Goal: Find specific page/section: Find specific page/section

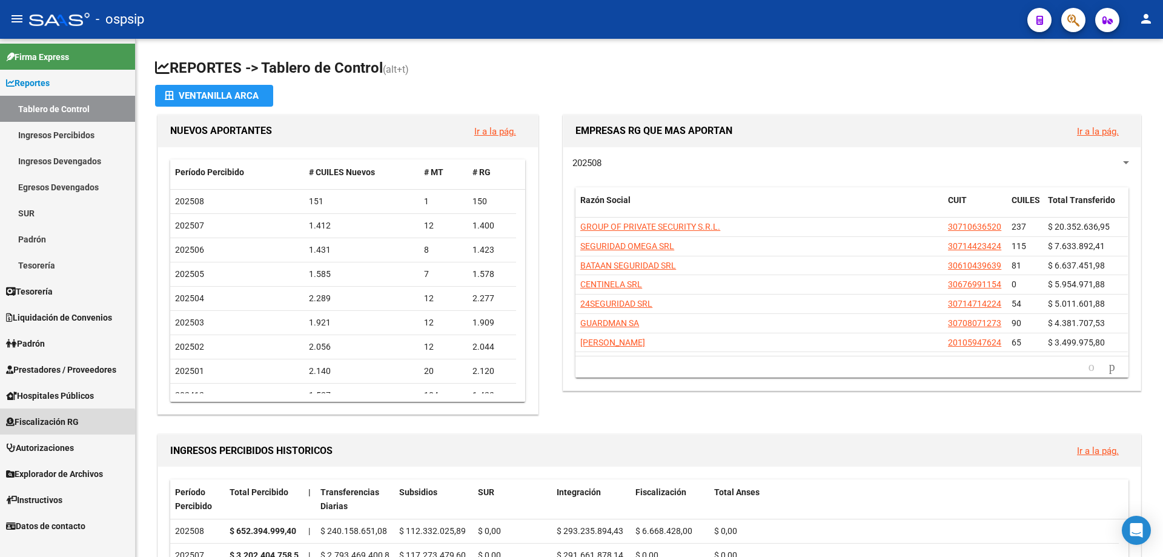
click at [31, 422] on span "Fiscalización RG" at bounding box center [42, 421] width 73 height 13
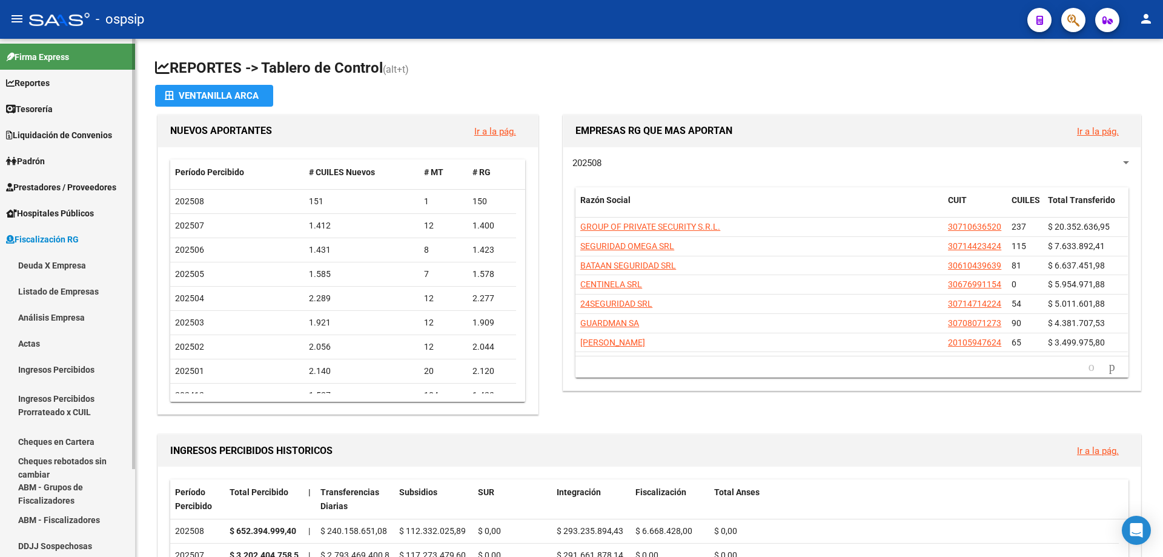
click at [46, 261] on link "Deuda X Empresa" at bounding box center [67, 265] width 135 height 26
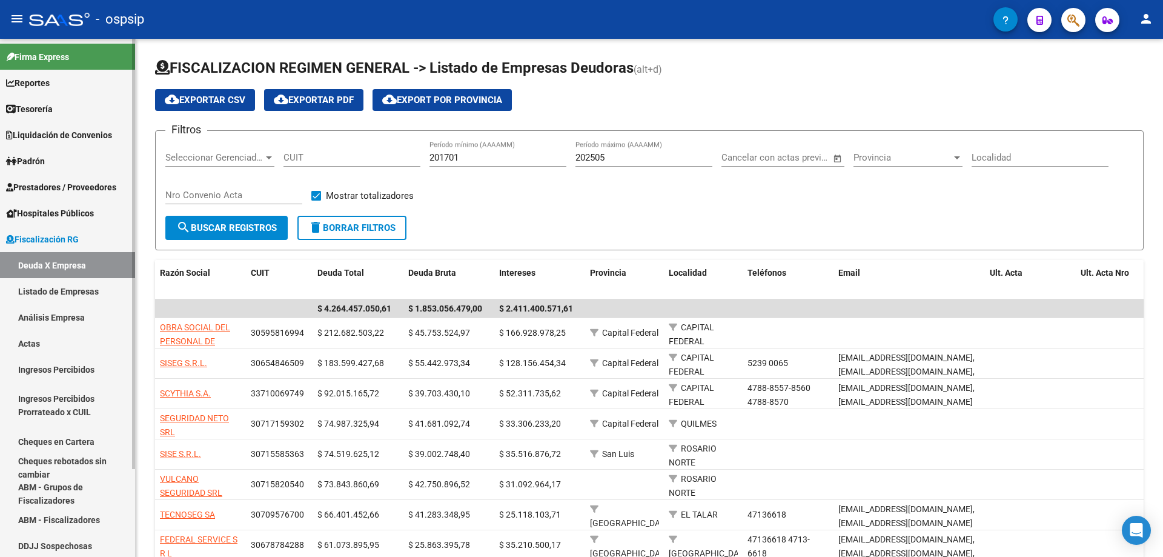
click at [25, 342] on link "Actas" at bounding box center [67, 343] width 135 height 26
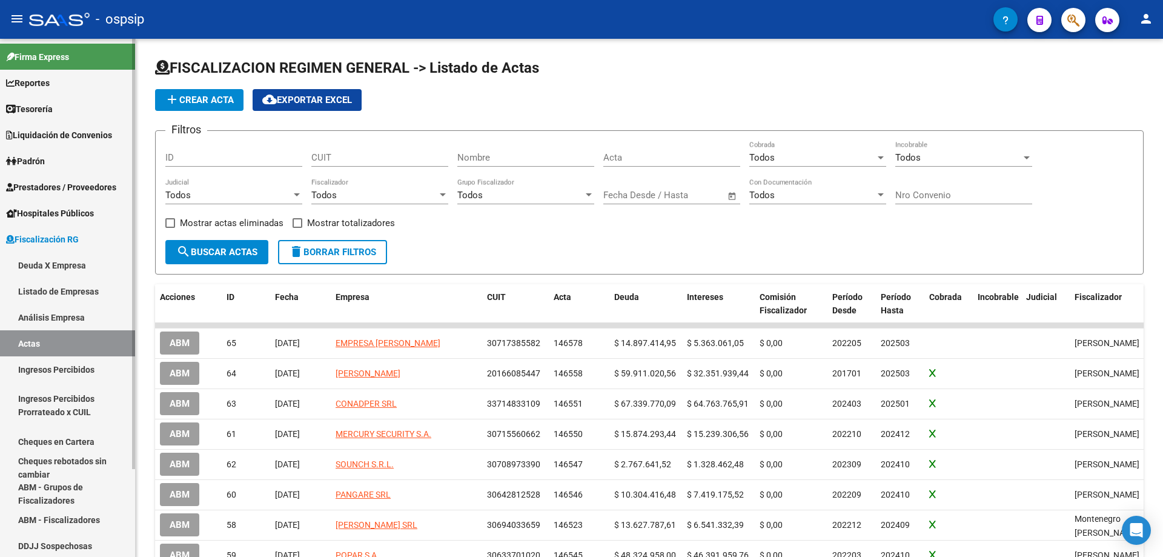
click at [35, 260] on link "Deuda X Empresa" at bounding box center [67, 265] width 135 height 26
